Goal: Navigation & Orientation: Go to known website

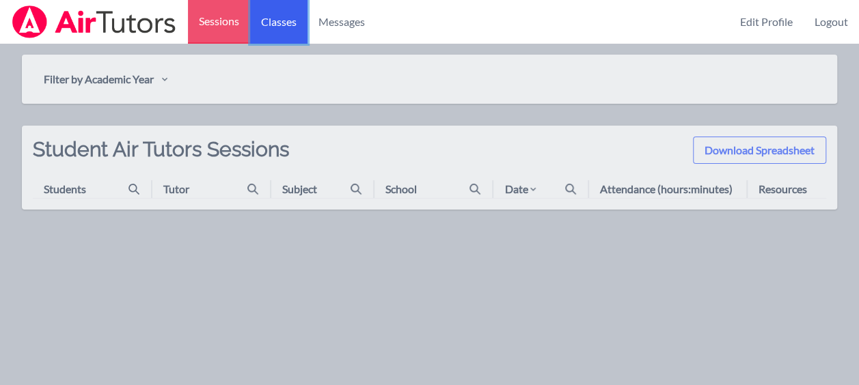
click at [288, 20] on link "Classes" at bounding box center [278, 22] width 57 height 44
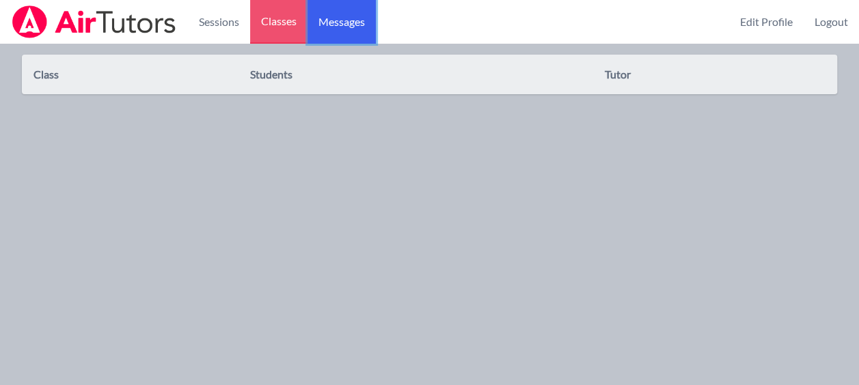
click at [342, 26] on span "Messages" at bounding box center [341, 22] width 46 height 16
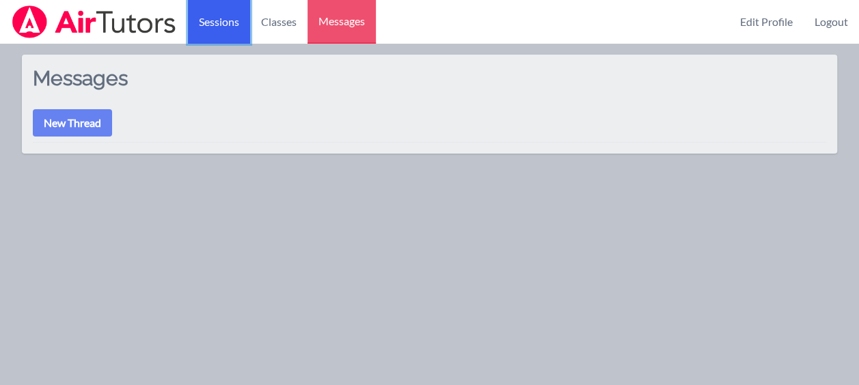
click at [213, 24] on link "Sessions" at bounding box center [219, 22] width 62 height 44
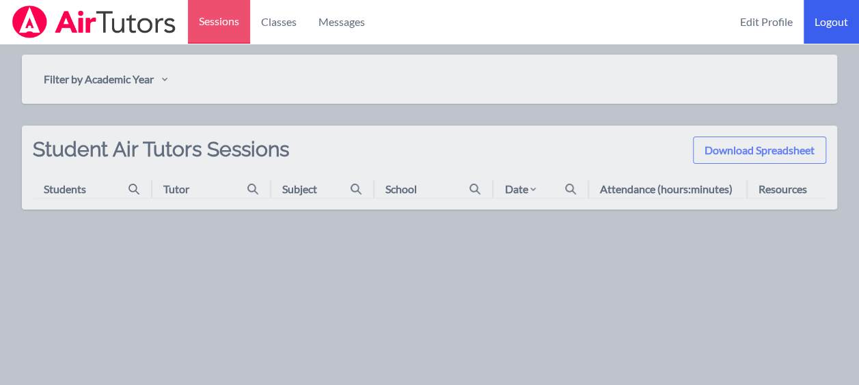
click at [823, 30] on link "Logout" at bounding box center [830, 22] width 55 height 44
click at [837, 22] on link "Logout" at bounding box center [830, 22] width 55 height 44
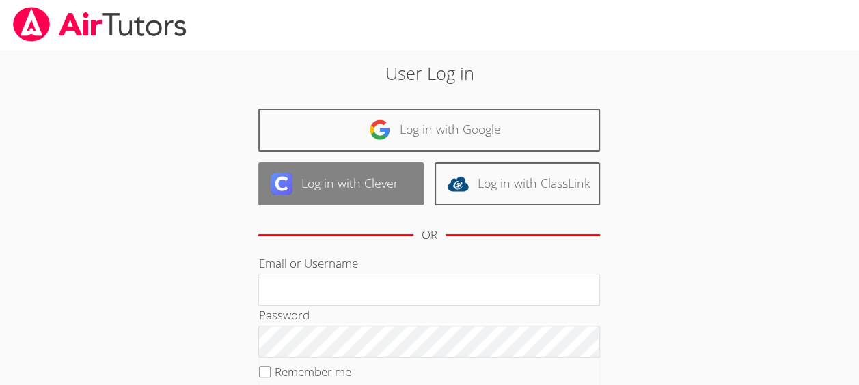
click at [363, 175] on link "Log in with Clever" at bounding box center [340, 184] width 165 height 43
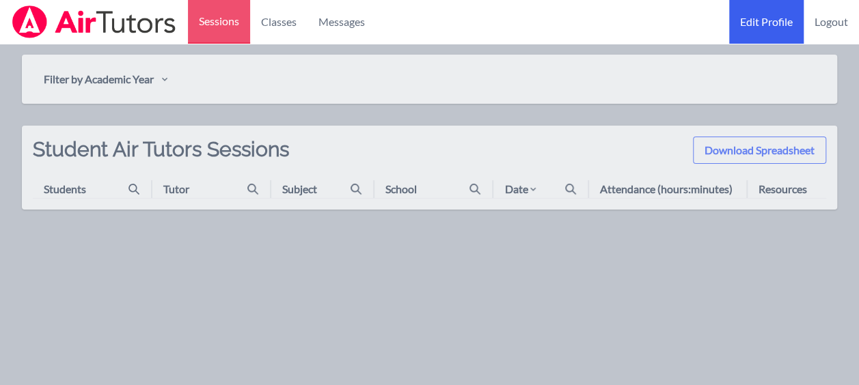
drag, startPoint x: 833, startPoint y: 23, endPoint x: 736, endPoint y: 20, distance: 97.0
click at [832, 25] on link "Logout" at bounding box center [830, 22] width 55 height 44
